Goal: Download file/media

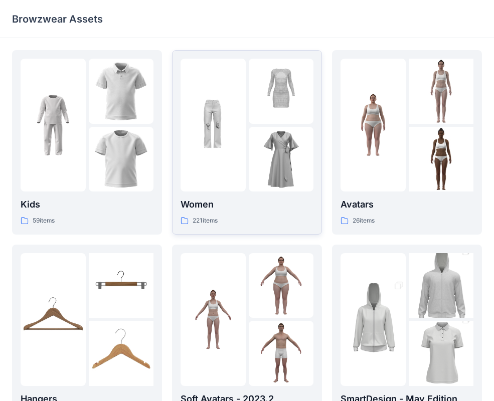
click at [221, 173] on div at bounding box center [213, 125] width 65 height 133
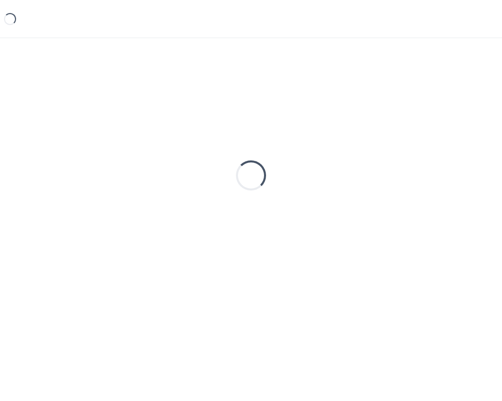
click at [221, 173] on div "Loading..." at bounding box center [251, 175] width 478 height 251
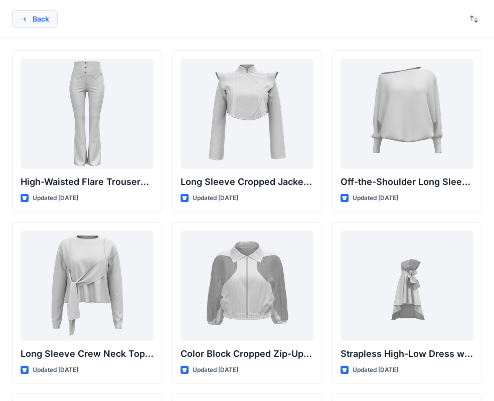
click at [23, 19] on icon "button" at bounding box center [25, 19] width 8 height 8
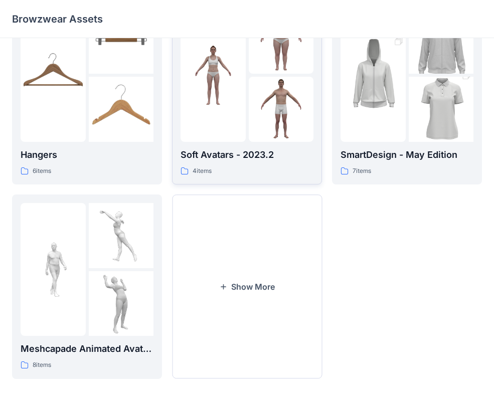
scroll to position [250, 0]
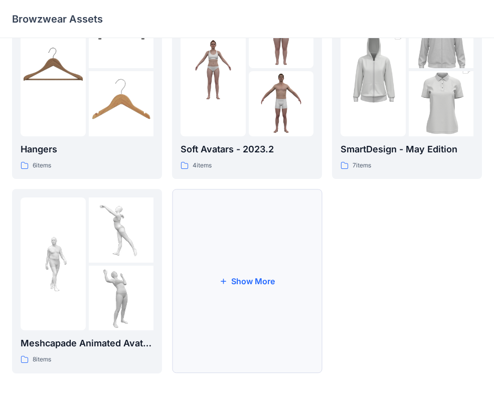
click at [226, 280] on icon "button" at bounding box center [223, 281] width 8 height 8
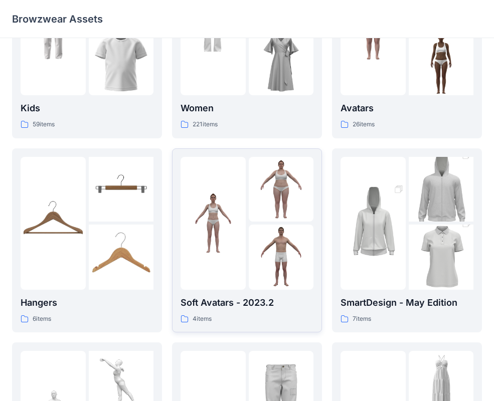
scroll to position [97, 0]
click at [250, 238] on img at bounding box center [281, 256] width 65 height 65
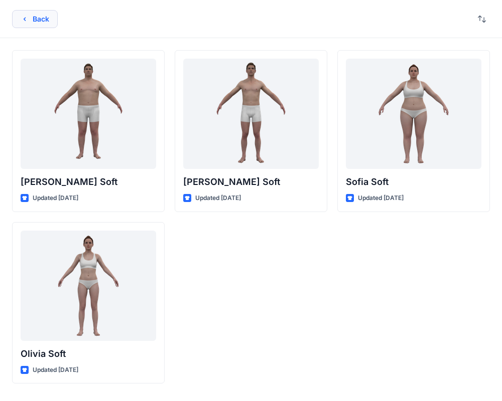
click at [26, 18] on icon "button" at bounding box center [25, 19] width 8 height 8
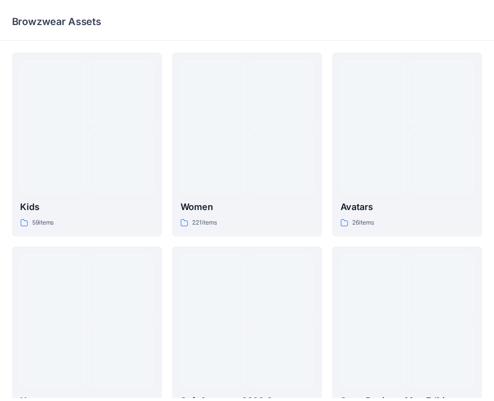
scroll to position [97, 0]
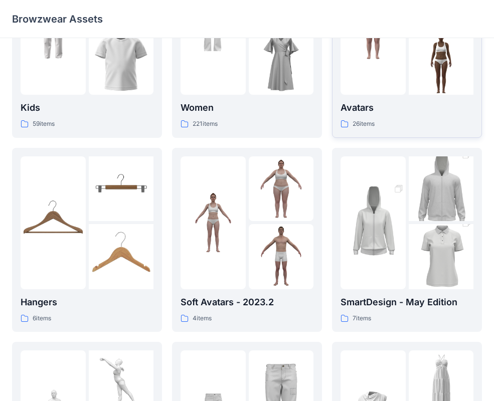
click at [396, 72] on div at bounding box center [373, 28] width 65 height 133
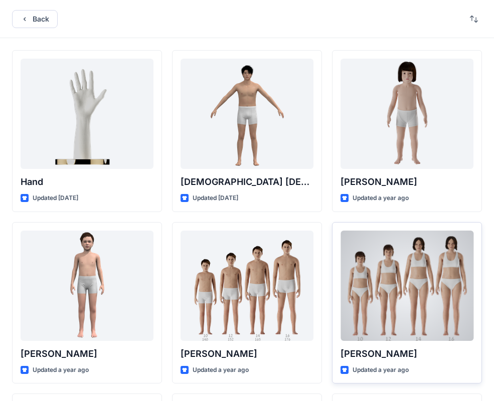
click at [398, 292] on div at bounding box center [407, 286] width 133 height 110
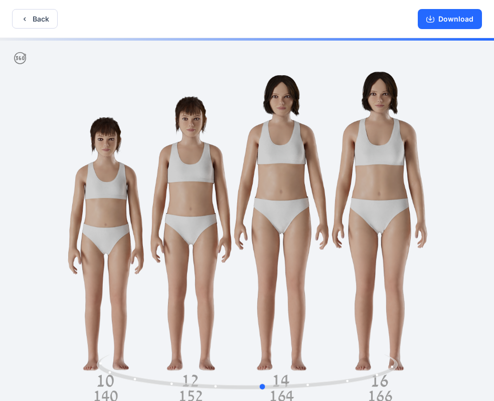
drag, startPoint x: 296, startPoint y: 251, endPoint x: 312, endPoint y: 260, distance: 18.2
click at [312, 260] on div at bounding box center [247, 220] width 494 height 365
click at [458, 20] on button "Download" at bounding box center [450, 19] width 64 height 20
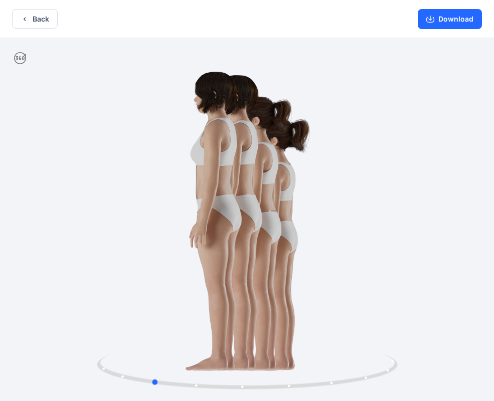
drag, startPoint x: 328, startPoint y: 278, endPoint x: 216, endPoint y: 297, distance: 113.1
click at [216, 297] on div at bounding box center [247, 220] width 494 height 365
click at [214, 298] on div at bounding box center [247, 220] width 494 height 365
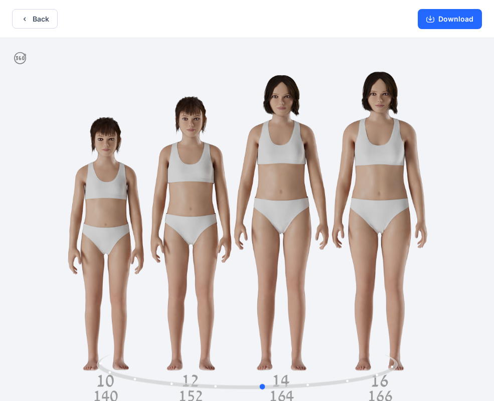
drag, startPoint x: 254, startPoint y: 274, endPoint x: 367, endPoint y: 257, distance: 114.7
click at [367, 257] on div at bounding box center [247, 220] width 494 height 365
click at [456, 21] on button "Download" at bounding box center [450, 19] width 64 height 20
click at [446, 17] on button "Download" at bounding box center [450, 19] width 64 height 20
click at [33, 19] on button "Back" at bounding box center [35, 19] width 46 height 20
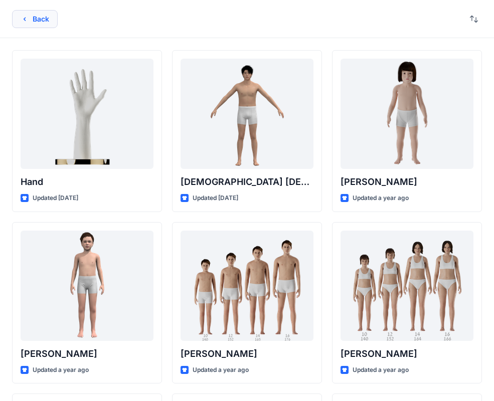
click at [22, 19] on icon "button" at bounding box center [25, 19] width 8 height 8
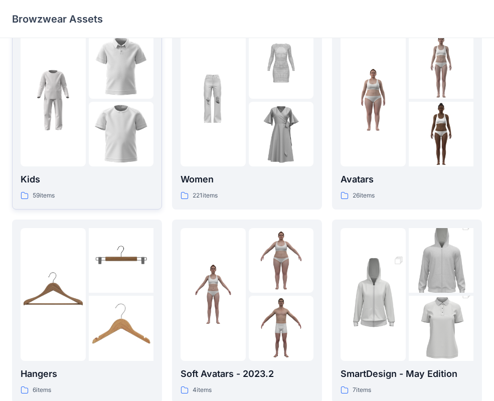
scroll to position [1, 0]
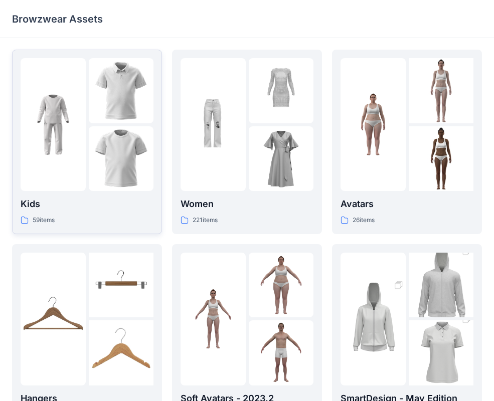
click at [81, 116] on img at bounding box center [53, 124] width 65 height 65
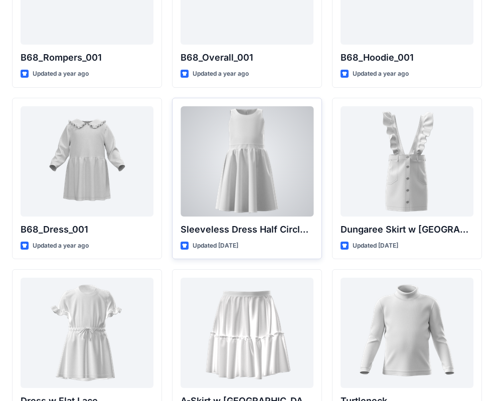
scroll to position [2014, 0]
click at [253, 174] on div at bounding box center [247, 161] width 133 height 110
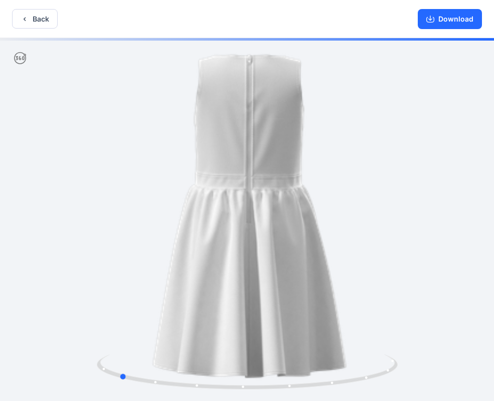
drag, startPoint x: 333, startPoint y: 232, endPoint x: 204, endPoint y: 271, distance: 134.7
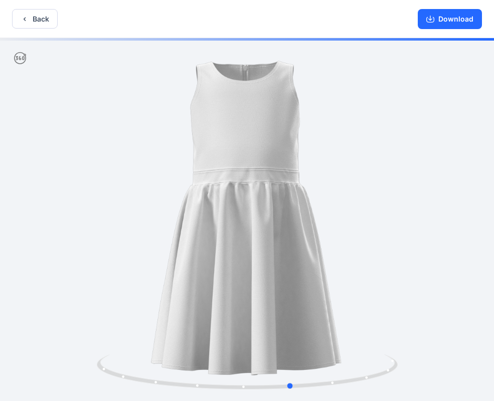
drag, startPoint x: 344, startPoint y: 254, endPoint x: 217, endPoint y: 273, distance: 128.3
click at [457, 20] on button "Download" at bounding box center [450, 19] width 64 height 20
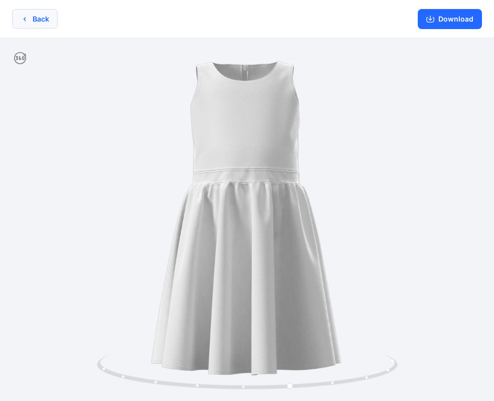
click at [23, 18] on icon "button" at bounding box center [25, 19] width 8 height 8
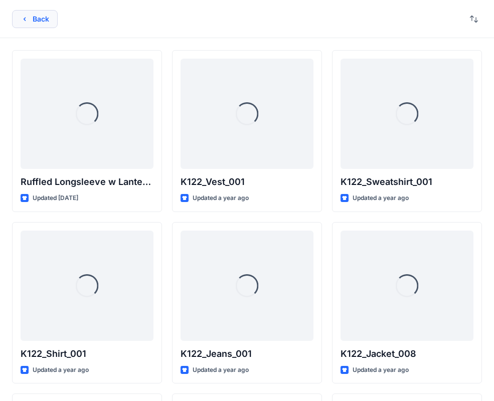
click at [25, 16] on icon "button" at bounding box center [25, 19] width 8 height 8
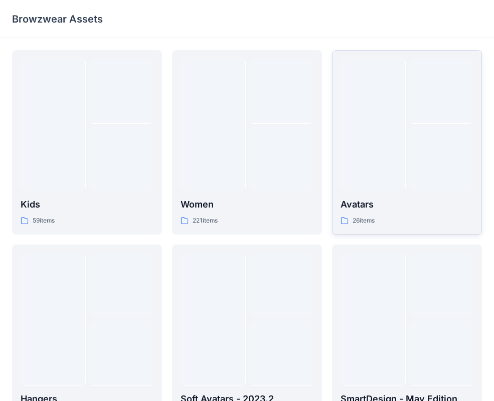
click at [401, 147] on div at bounding box center [373, 125] width 65 height 133
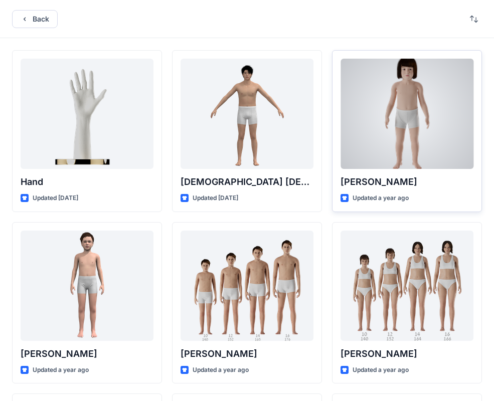
click at [395, 116] on div at bounding box center [407, 114] width 133 height 110
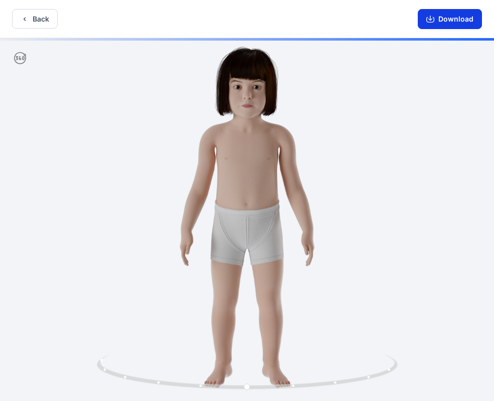
click at [459, 21] on button "Download" at bounding box center [450, 19] width 64 height 20
click at [38, 18] on button "Back" at bounding box center [35, 19] width 46 height 20
